Goal: Find specific page/section: Find specific page/section

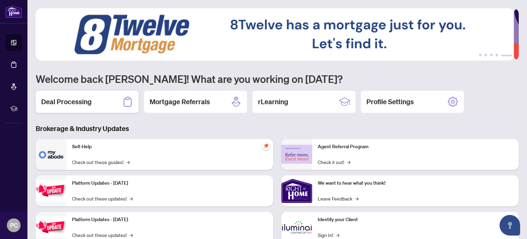
click at [85, 100] on h2 "Deal Processing" at bounding box center [66, 102] width 50 height 10
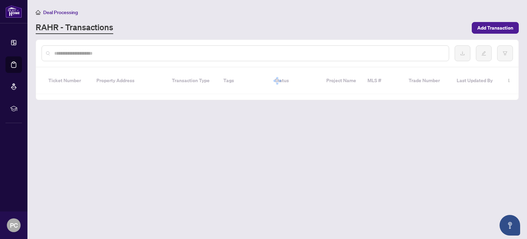
click at [79, 87] on main "Deal Processing [PERSON_NAME] - Transactions Add Transaction Ticket Number Prop…" at bounding box center [277, 119] width 500 height 239
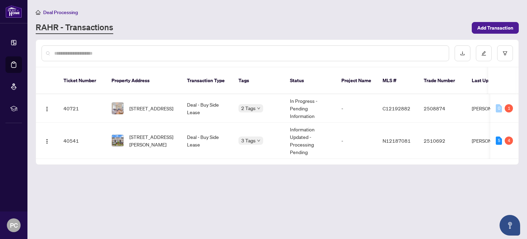
click at [313, 184] on main "Deal Processing [PERSON_NAME] - Transactions Add Transaction Ticket Number Prop…" at bounding box center [277, 119] width 500 height 239
click at [502, 104] on div "0" at bounding box center [499, 108] width 6 height 8
click at [498, 104] on div "0" at bounding box center [499, 108] width 6 height 8
click at [506, 104] on div "1" at bounding box center [509, 108] width 8 height 8
click at [235, 96] on td "2 Tags" at bounding box center [258, 108] width 51 height 28
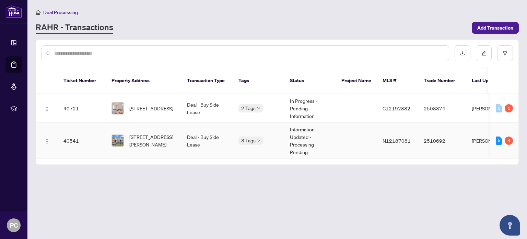
click at [168, 136] on span "[STREET_ADDRESS][PERSON_NAME]" at bounding box center [152, 140] width 47 height 15
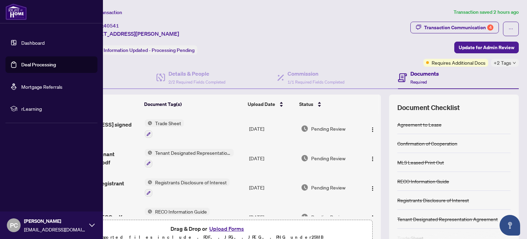
click at [45, 66] on link "Deal Processing" at bounding box center [38, 64] width 35 height 6
